Goal: Use online tool/utility: Use online tool/utility

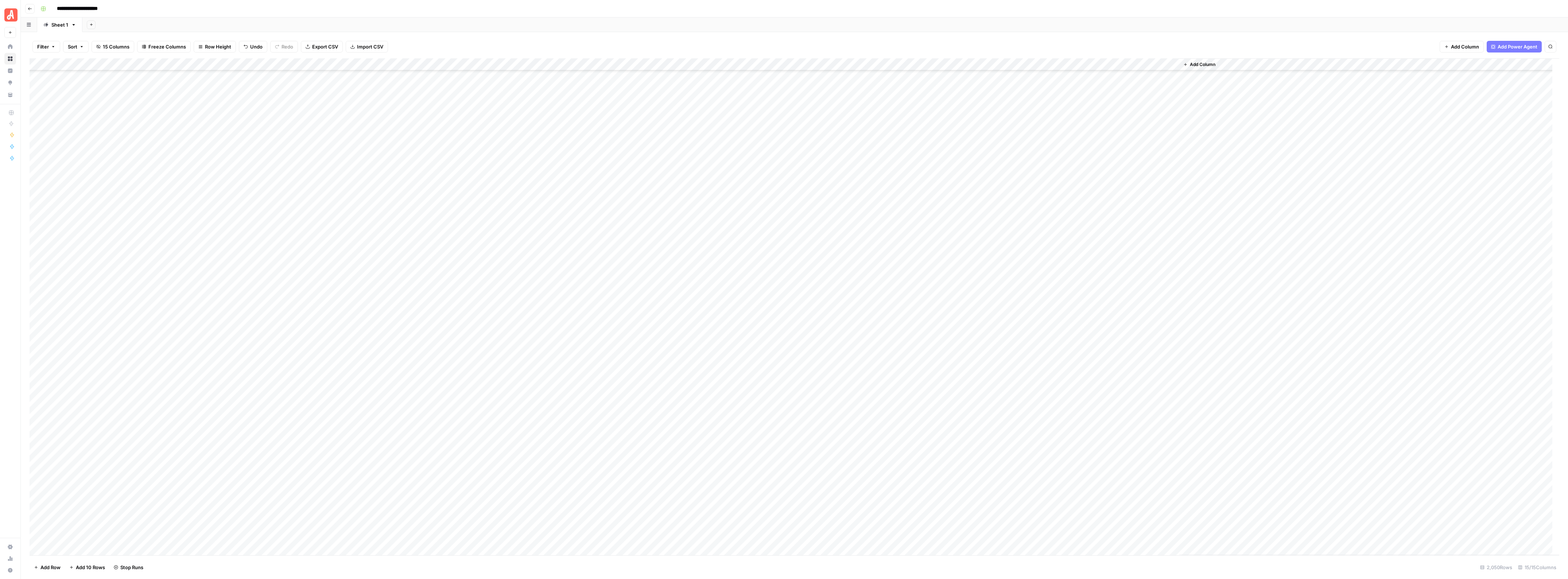
scroll to position [22113, 0]
click at [37, 153] on div "Add Column" at bounding box center [794, 307] width 1529 height 497
click at [38, 203] on div "Add Column" at bounding box center [794, 307] width 1529 height 497
click at [439, 64] on div "Add Column" at bounding box center [794, 307] width 1529 height 497
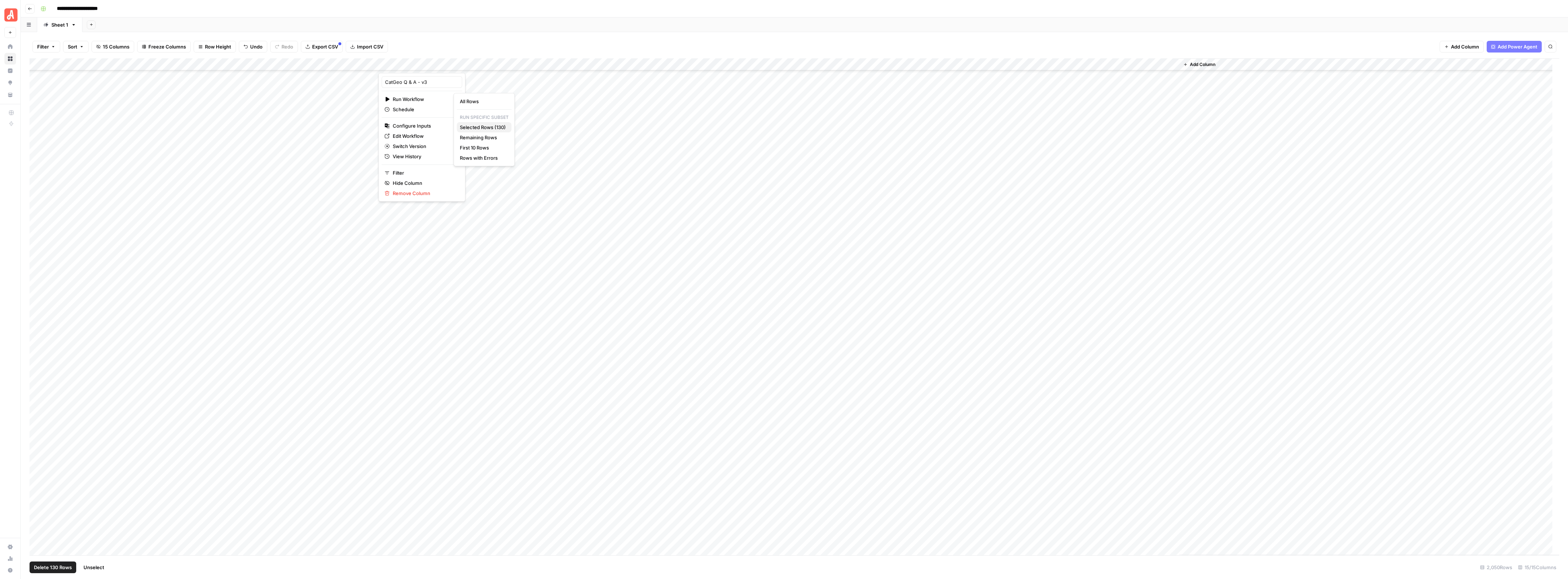
click at [490, 127] on span "Selected Rows (130)" at bounding box center [482, 127] width 46 height 8
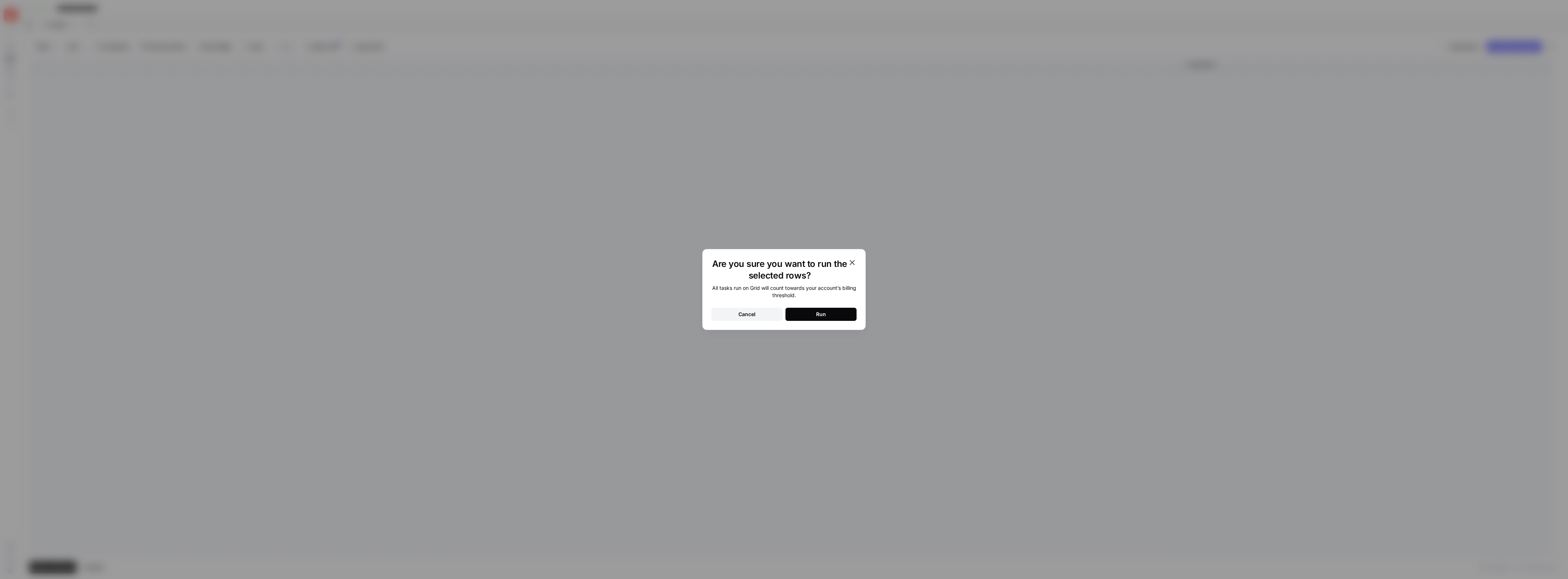
click at [804, 314] on button "Run" at bounding box center [820, 315] width 71 height 14
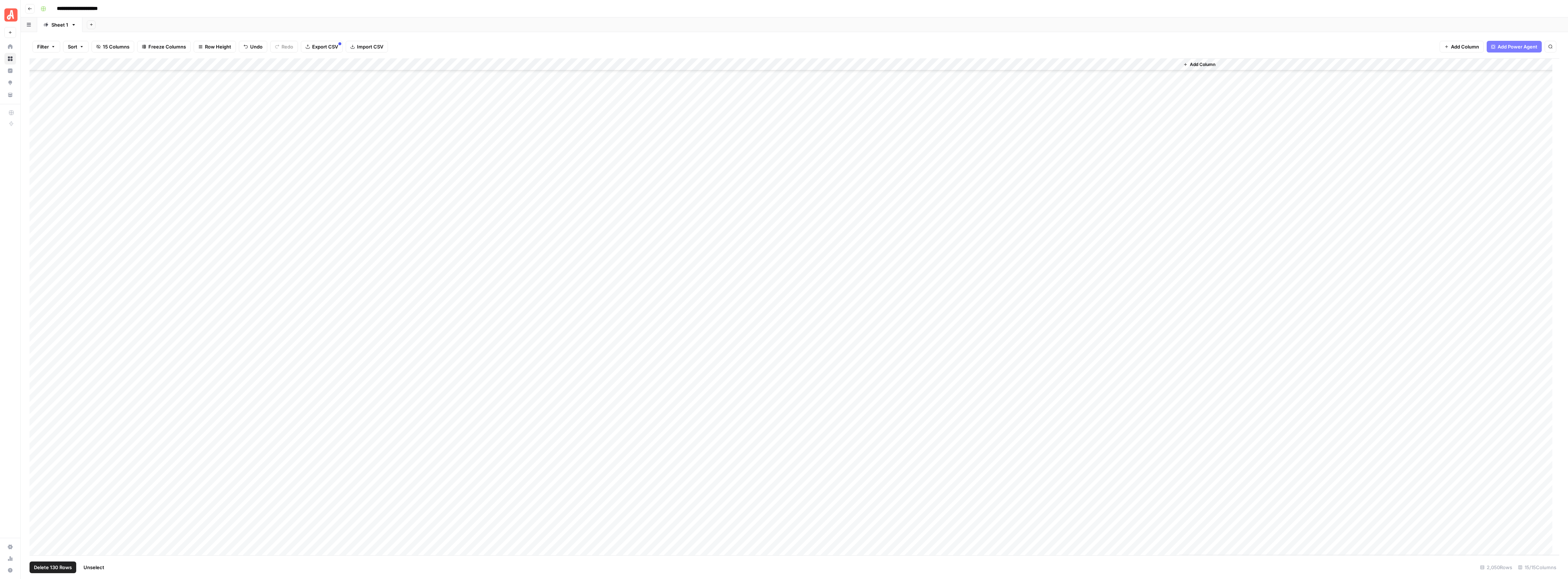
click at [85, 567] on span "Unselect" at bounding box center [93, 567] width 20 height 8
click at [36, 214] on div "Add Column" at bounding box center [794, 307] width 1529 height 497
click at [40, 514] on div "Add Column" at bounding box center [794, 307] width 1529 height 497
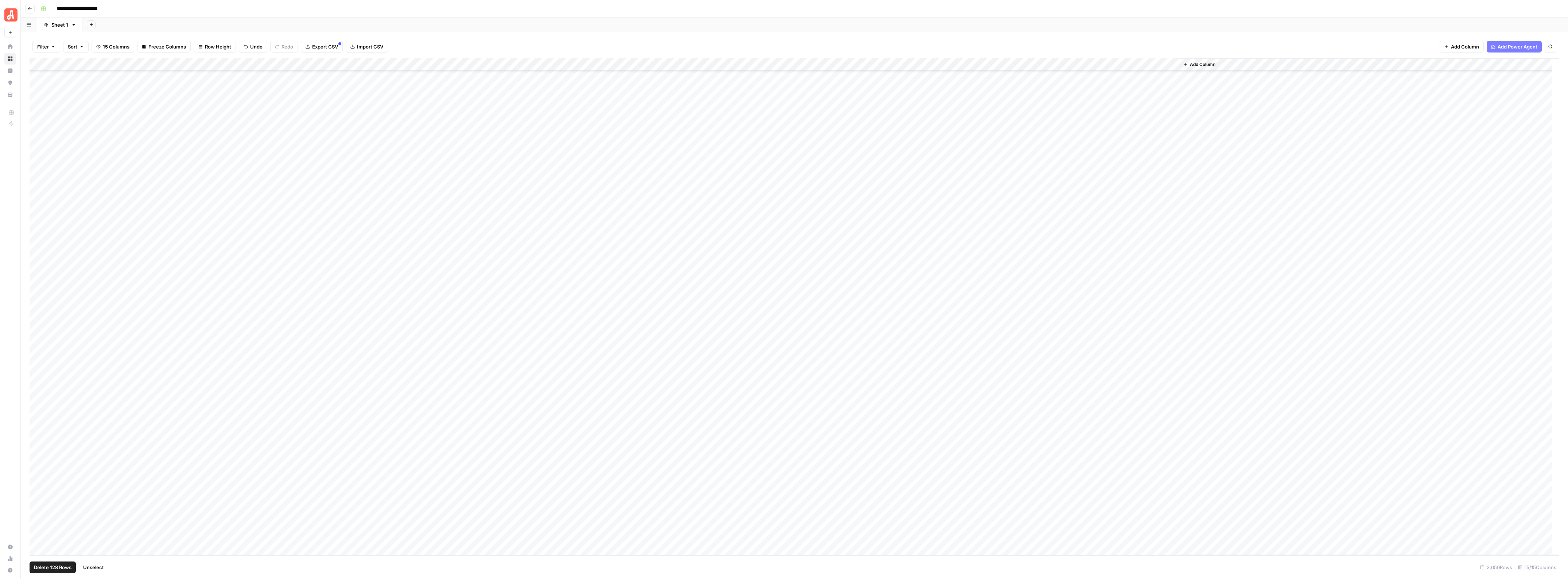
click at [440, 66] on div "Add Column" at bounding box center [794, 307] width 1529 height 497
type input "CatGeo Q & A - v3"
click at [476, 123] on span "Selected Rows (128)" at bounding box center [482, 127] width 46 height 8
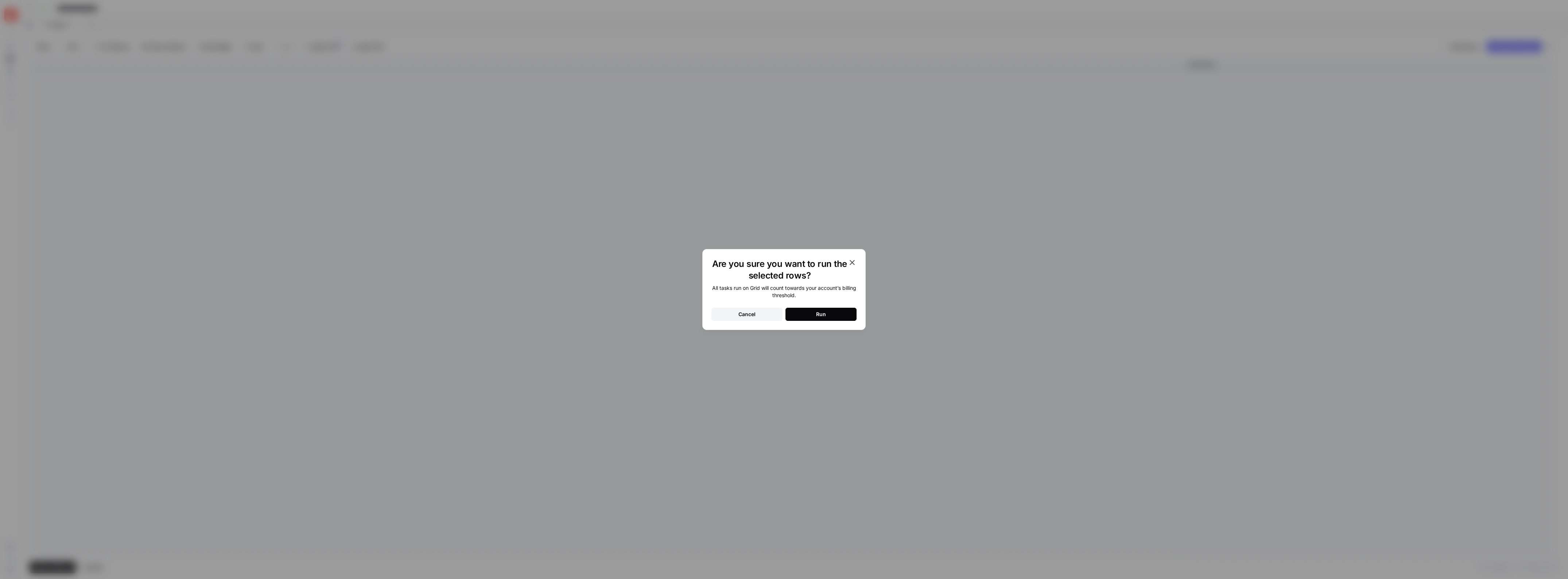
click at [820, 318] on div "Run" at bounding box center [821, 315] width 10 height 8
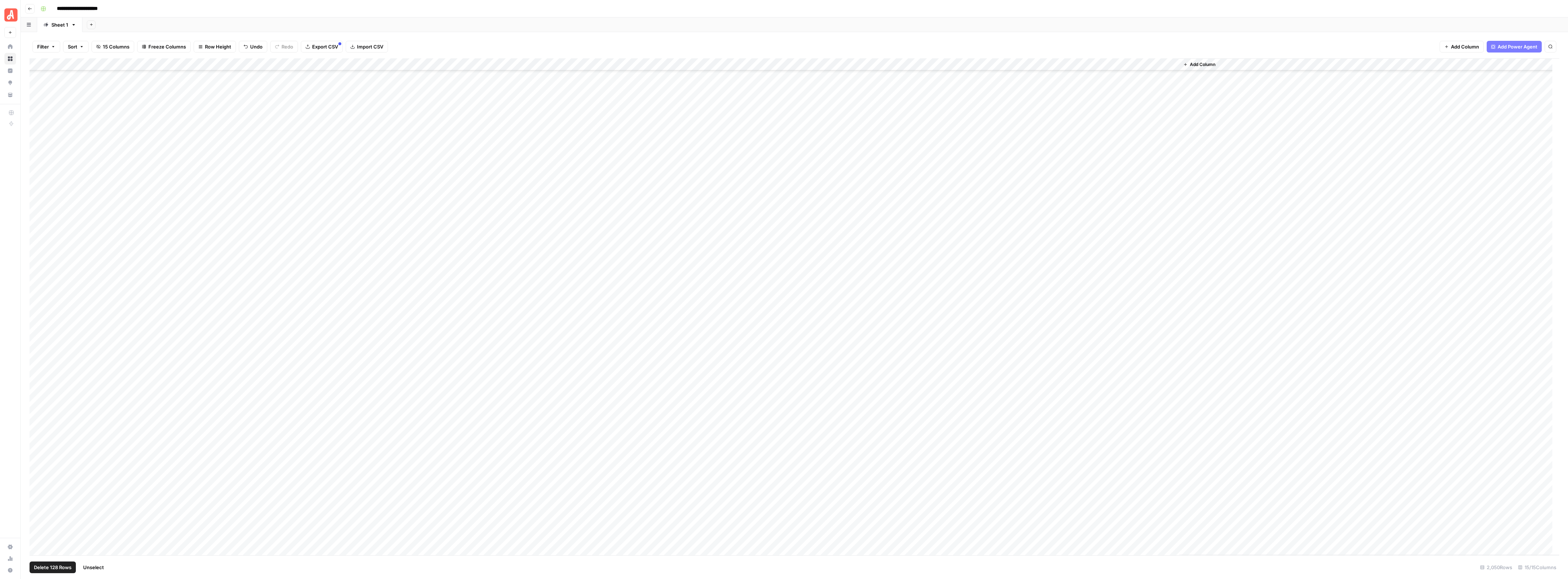
click at [97, 568] on span "Unselect" at bounding box center [93, 567] width 20 height 8
